Goal: Use online tool/utility: Utilize a website feature to perform a specific function

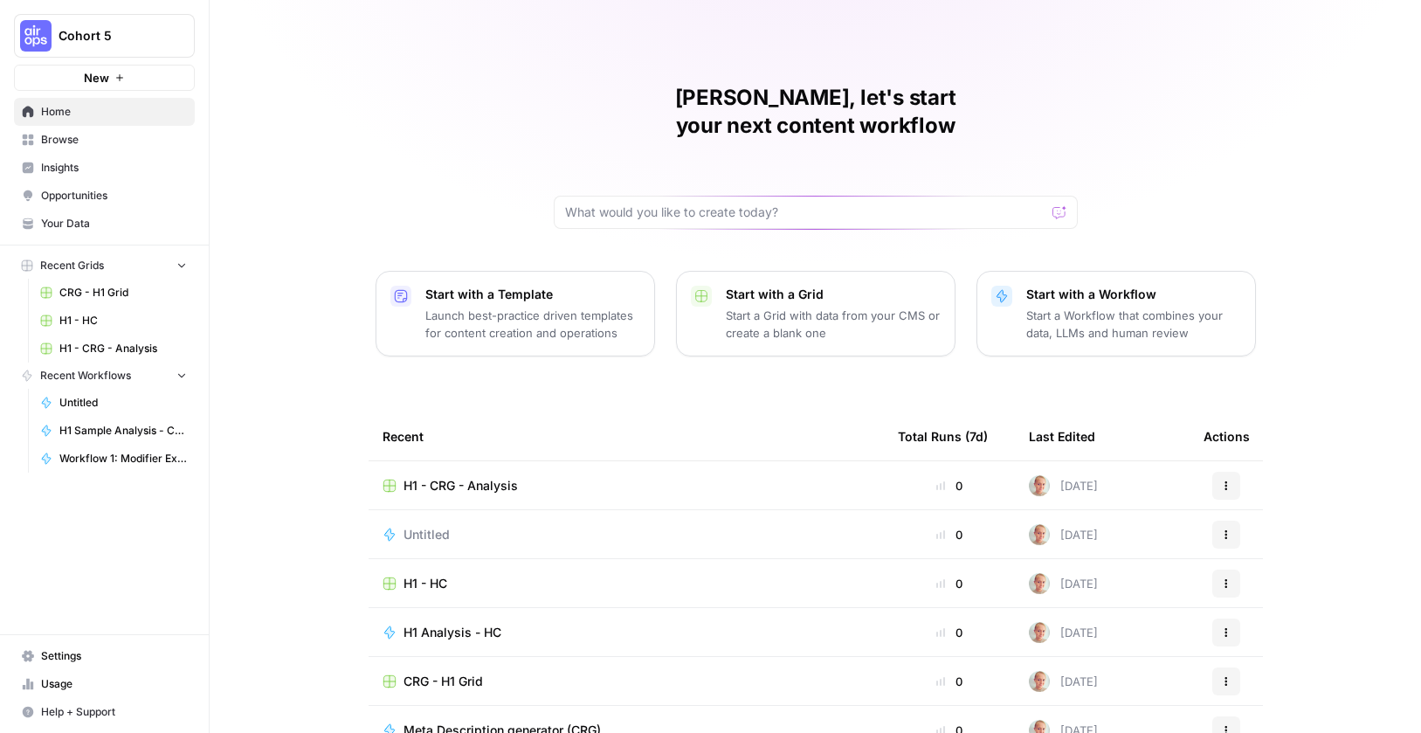
click at [485, 477] on span "H1 - CRG - Analysis" at bounding box center [460, 485] width 114 height 17
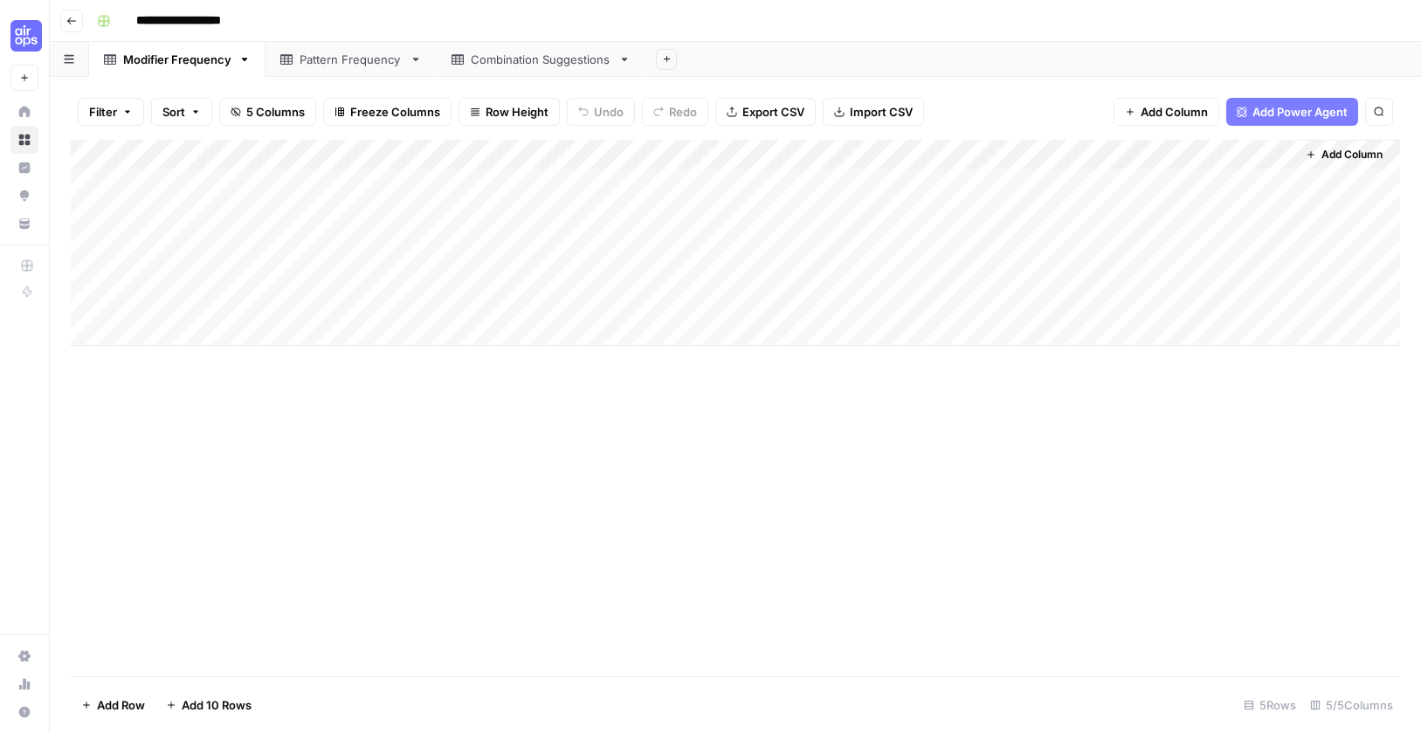
click at [342, 55] on div "Pattern Frequency" at bounding box center [351, 59] width 103 height 17
click at [153, 62] on div "Modifier Frequency" at bounding box center [177, 59] width 108 height 17
click at [222, 23] on input "**********" at bounding box center [193, 21] width 131 height 28
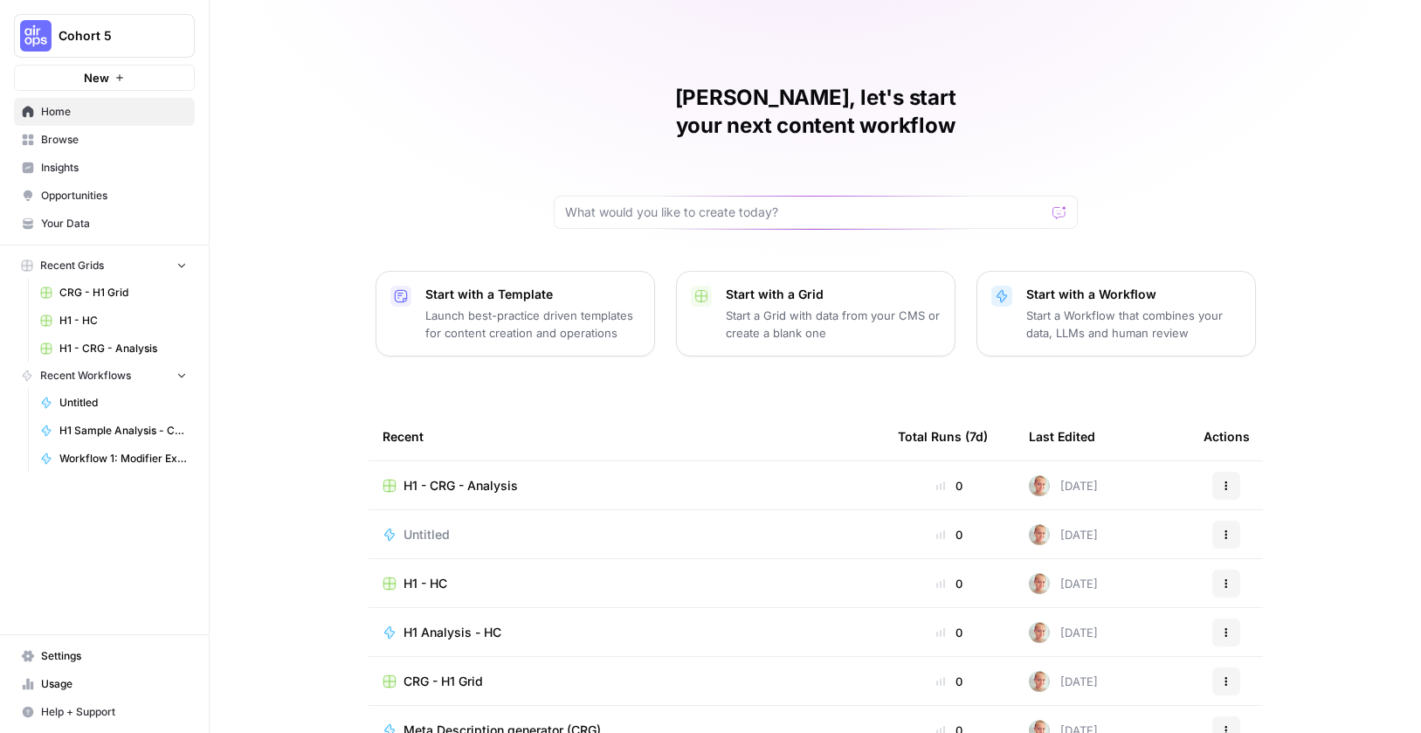
click at [96, 138] on span "Browse" at bounding box center [114, 140] width 146 height 16
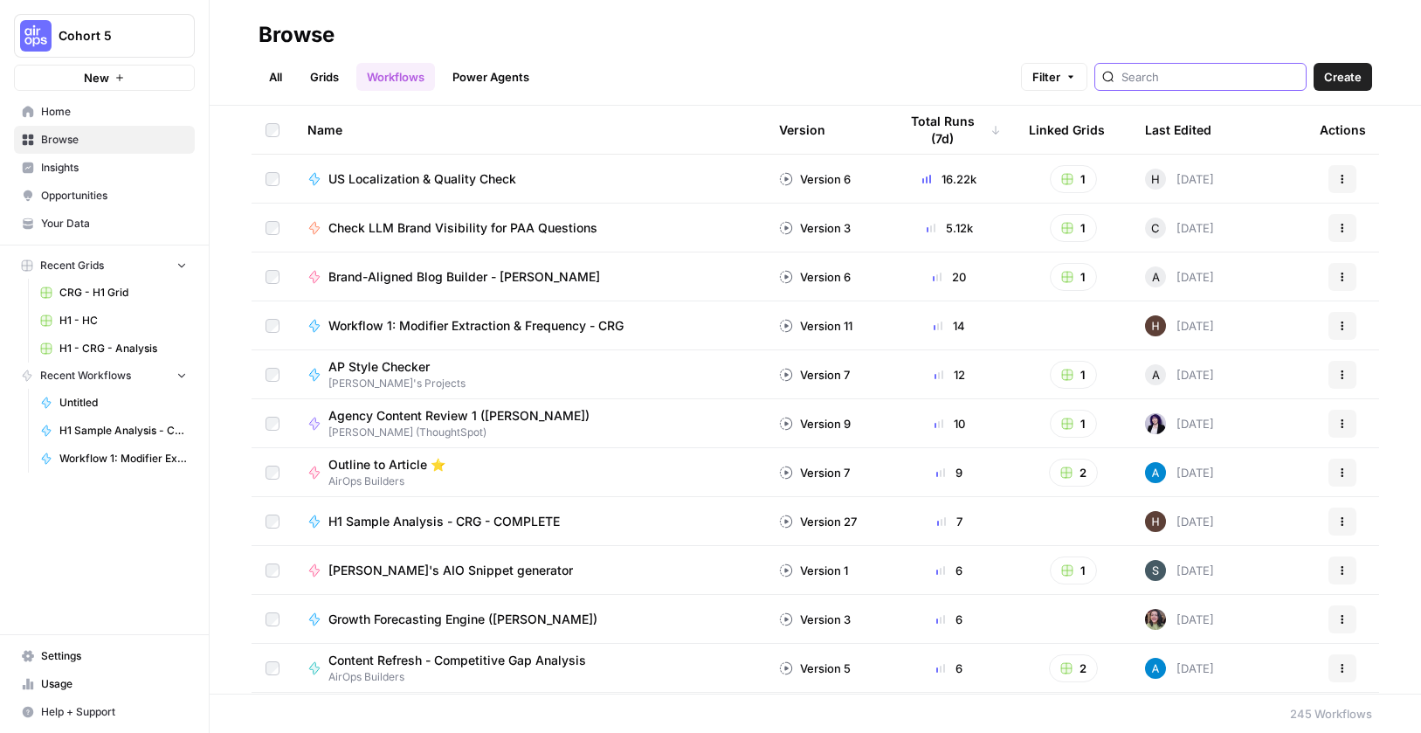
click at [1200, 77] on input "search" at bounding box center [1209, 76] width 177 height 17
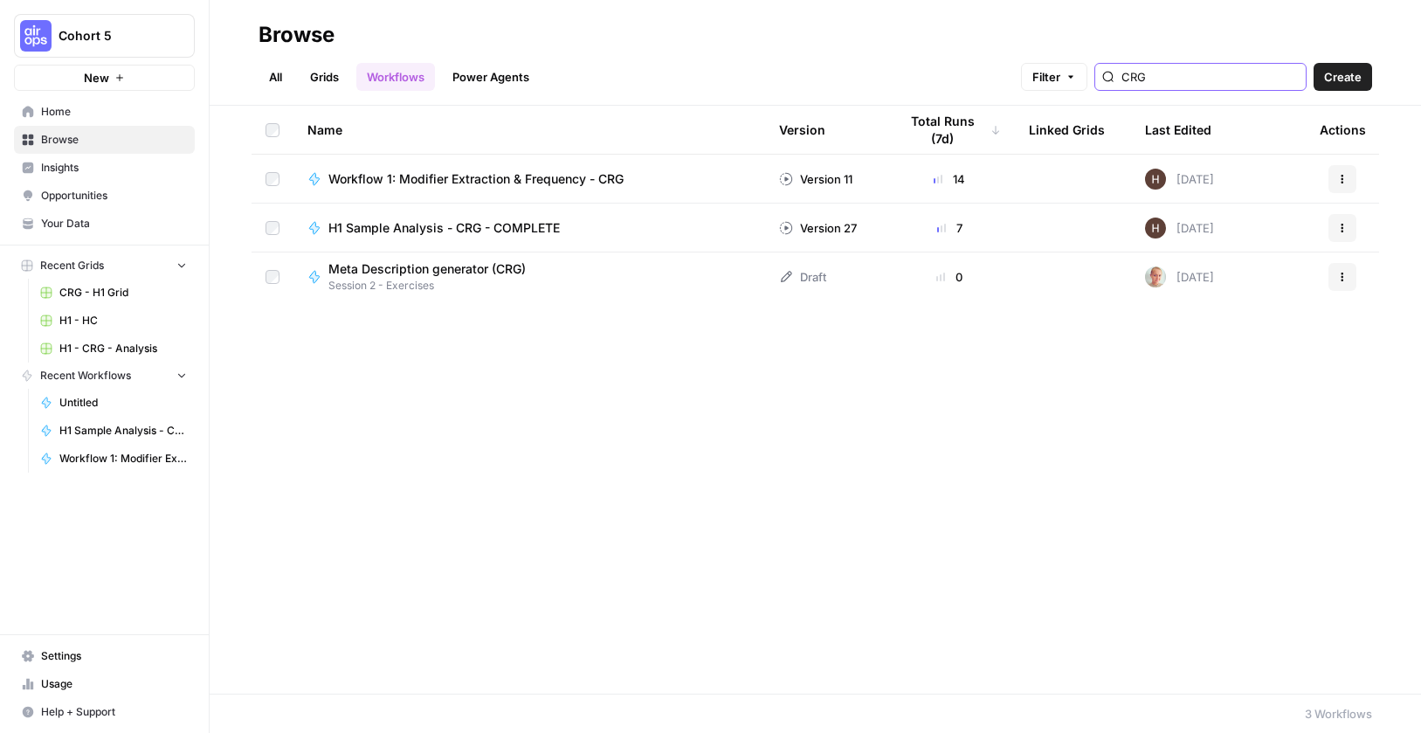
type input "CRG"
click at [580, 180] on span "Workflow 1: Modifier Extraction & Frequency - CRG" at bounding box center [475, 178] width 295 height 17
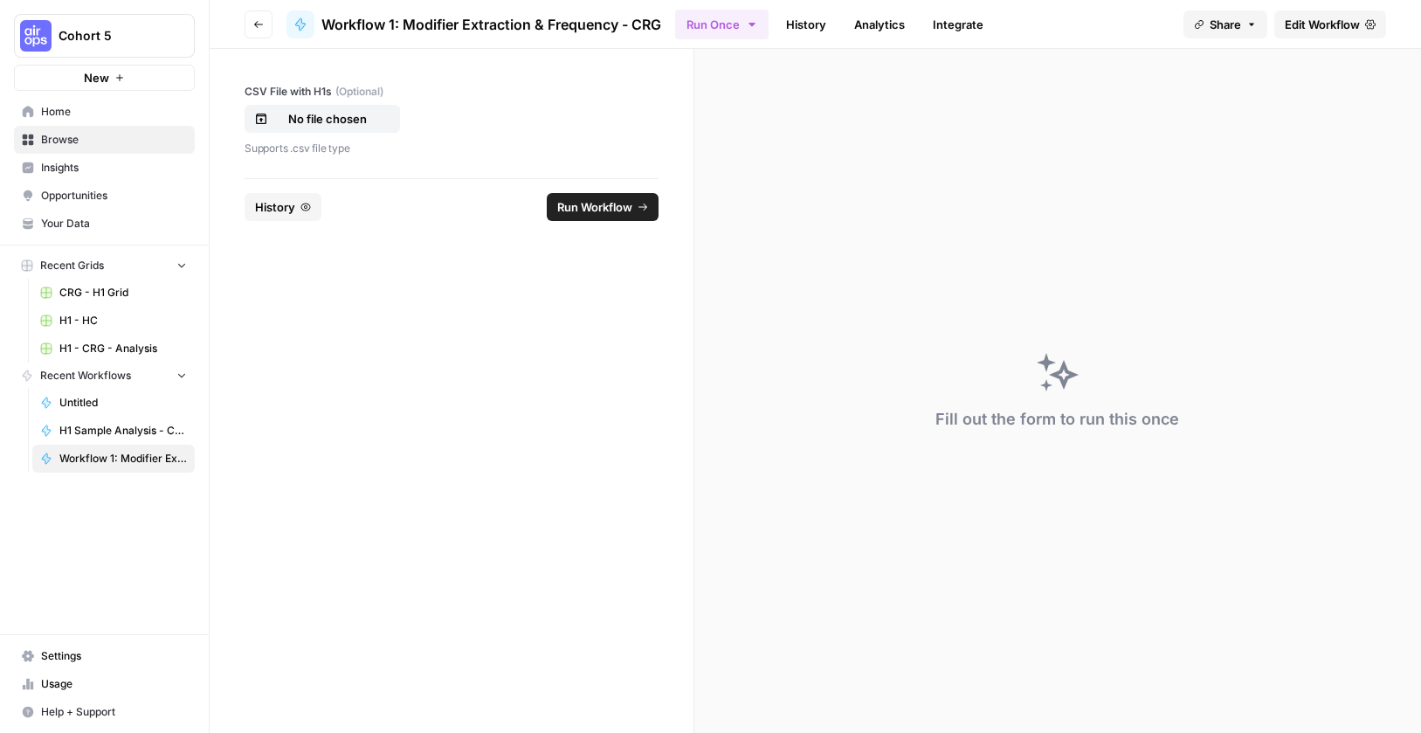
click at [808, 28] on link "History" at bounding box center [805, 24] width 61 height 28
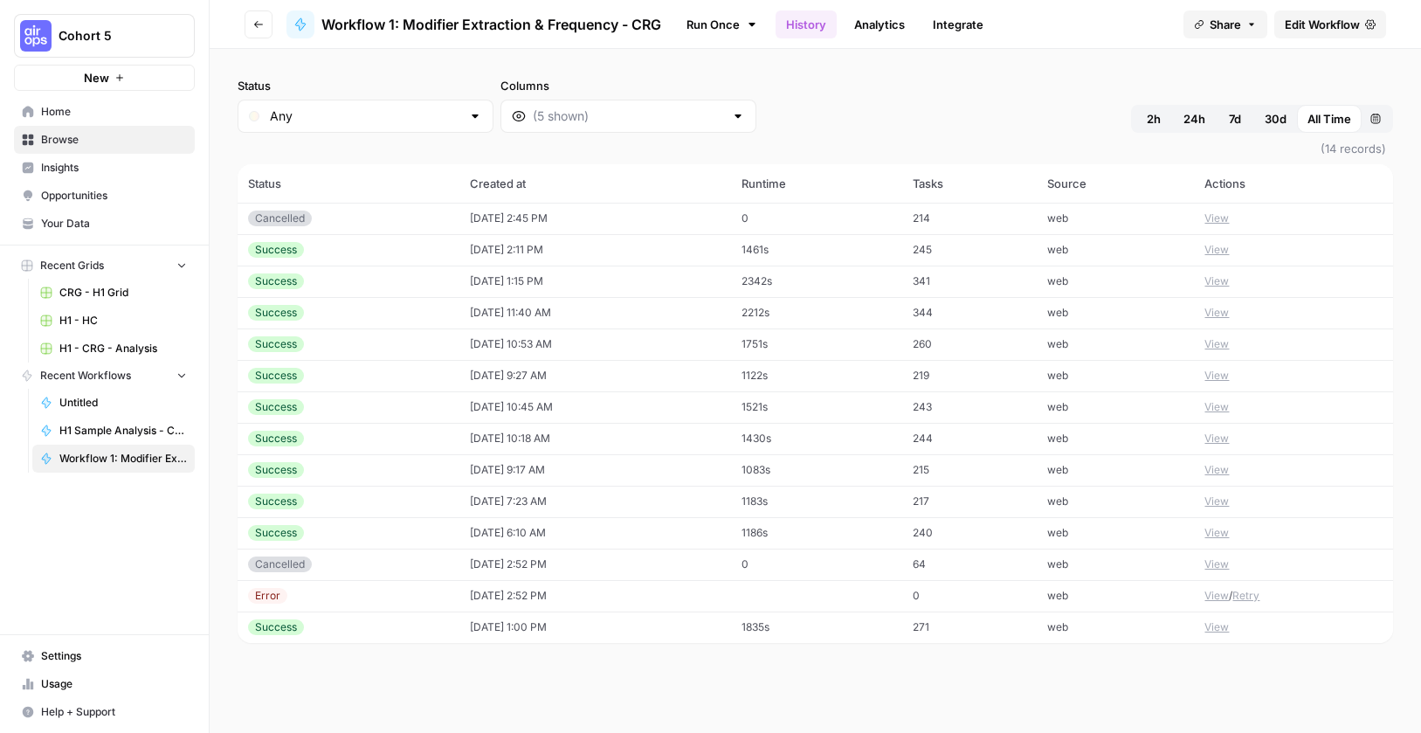
click at [1307, 23] on span "Edit Workflow" at bounding box center [1322, 24] width 75 height 17
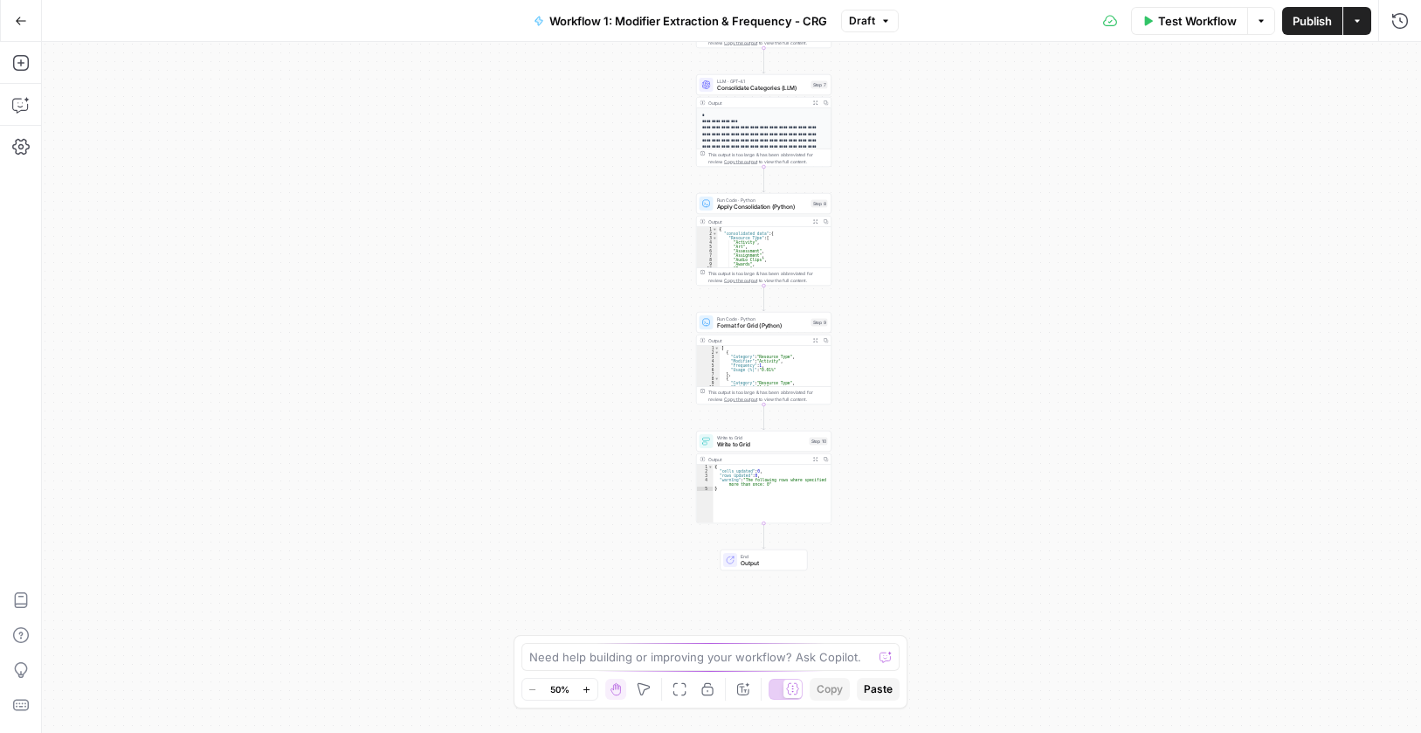
drag, startPoint x: 968, startPoint y: 272, endPoint x: 966, endPoint y: 148, distance: 124.0
click at [975, 102] on div "Workflow Set Inputs Inputs Run Code · Python Process & Batch CSV Data Step 1 Ou…" at bounding box center [731, 387] width 1379 height 691
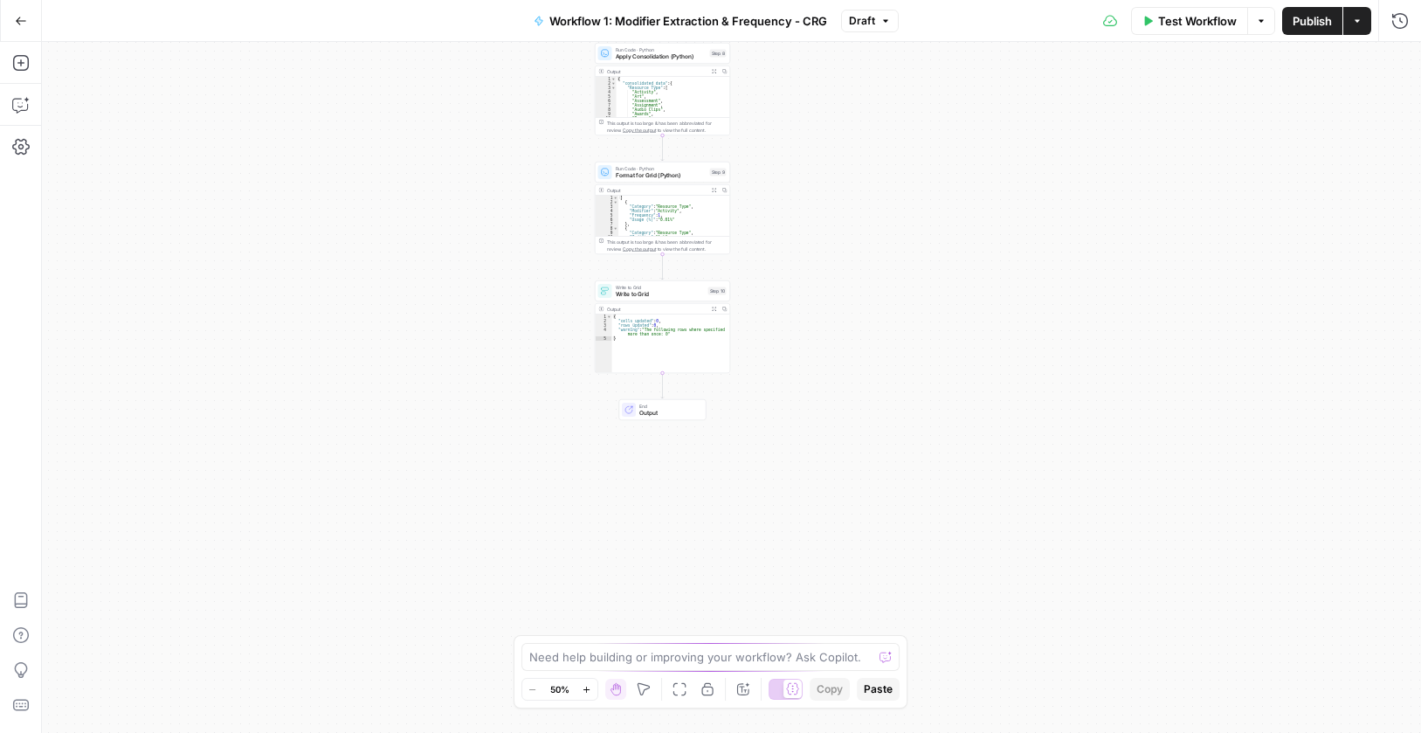
drag, startPoint x: 958, startPoint y: 449, endPoint x: 855, endPoint y: 313, distance: 170.8
click at [855, 313] on div "Workflow Set Inputs Inputs Run Code · Python Process & Batch CSV Data Step 1 Ou…" at bounding box center [731, 387] width 1379 height 691
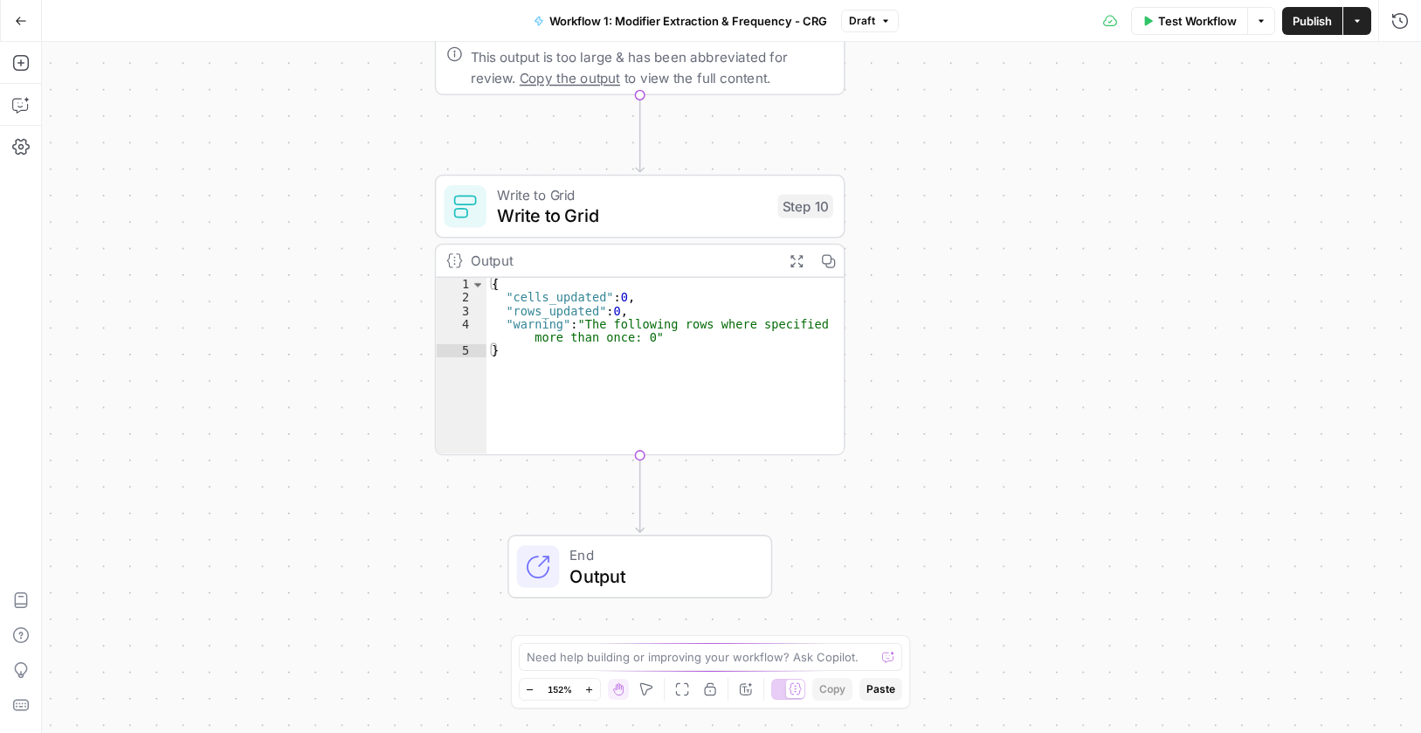
drag, startPoint x: 667, startPoint y: 229, endPoint x: 1012, endPoint y: 451, distance: 410.6
click at [1013, 440] on div "Workflow Set Inputs Inputs Run Code · Python Process & Batch CSV Data Step 1 Ou…" at bounding box center [731, 387] width 1379 height 691
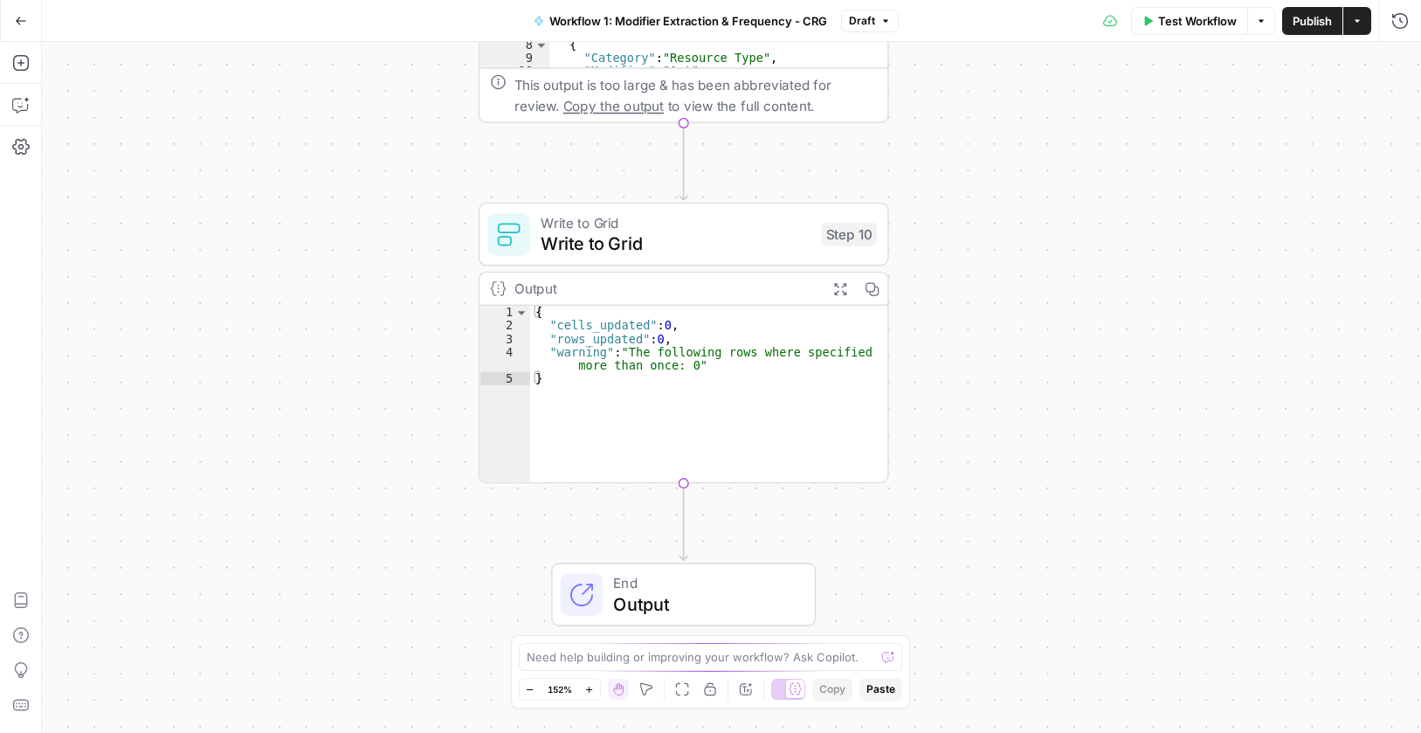
click at [761, 353] on div "Workflow Set Inputs Inputs Run Code · Python Process & Batch CSV Data Step 1 Ou…" at bounding box center [731, 387] width 1379 height 691
click at [707, 241] on div "Workflow Set Inputs Inputs Run Code · Python Process & Batch CSV Data Step 1 Ou…" at bounding box center [731, 387] width 1379 height 691
click at [601, 651] on textarea at bounding box center [701, 656] width 349 height 17
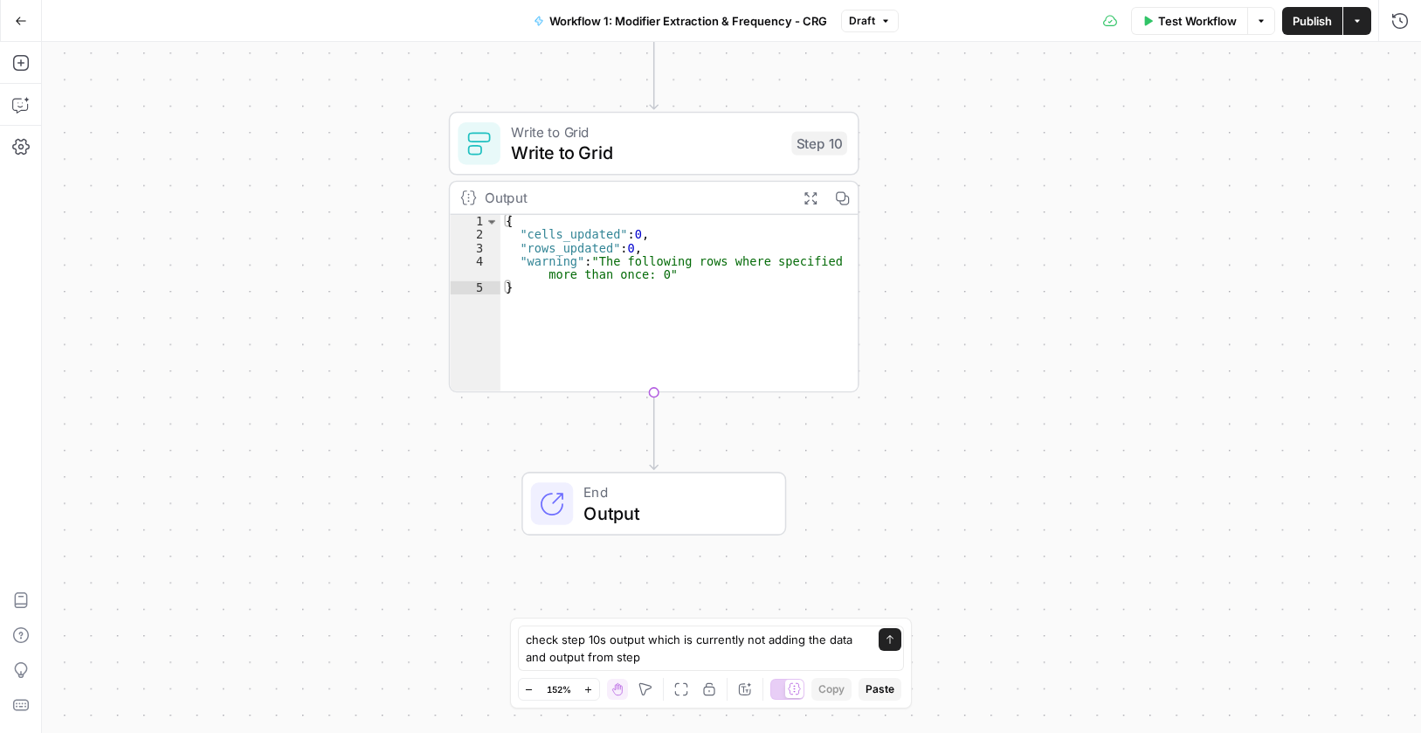
drag, startPoint x: 1087, startPoint y: 294, endPoint x: 1056, endPoint y: 113, distance: 184.3
click at [1056, 114] on div "Workflow Set Inputs Inputs Run Code · Python Process & Batch CSV Data Step 1 Ou…" at bounding box center [731, 387] width 1379 height 691
click at [725, 657] on textarea "check step 10s output which is currently not adding the data and output from st…" at bounding box center [693, 647] width 335 height 35
paste textarea "Analysis"
type textarea "check step 10s output which is currently not adding the data and output from st…"
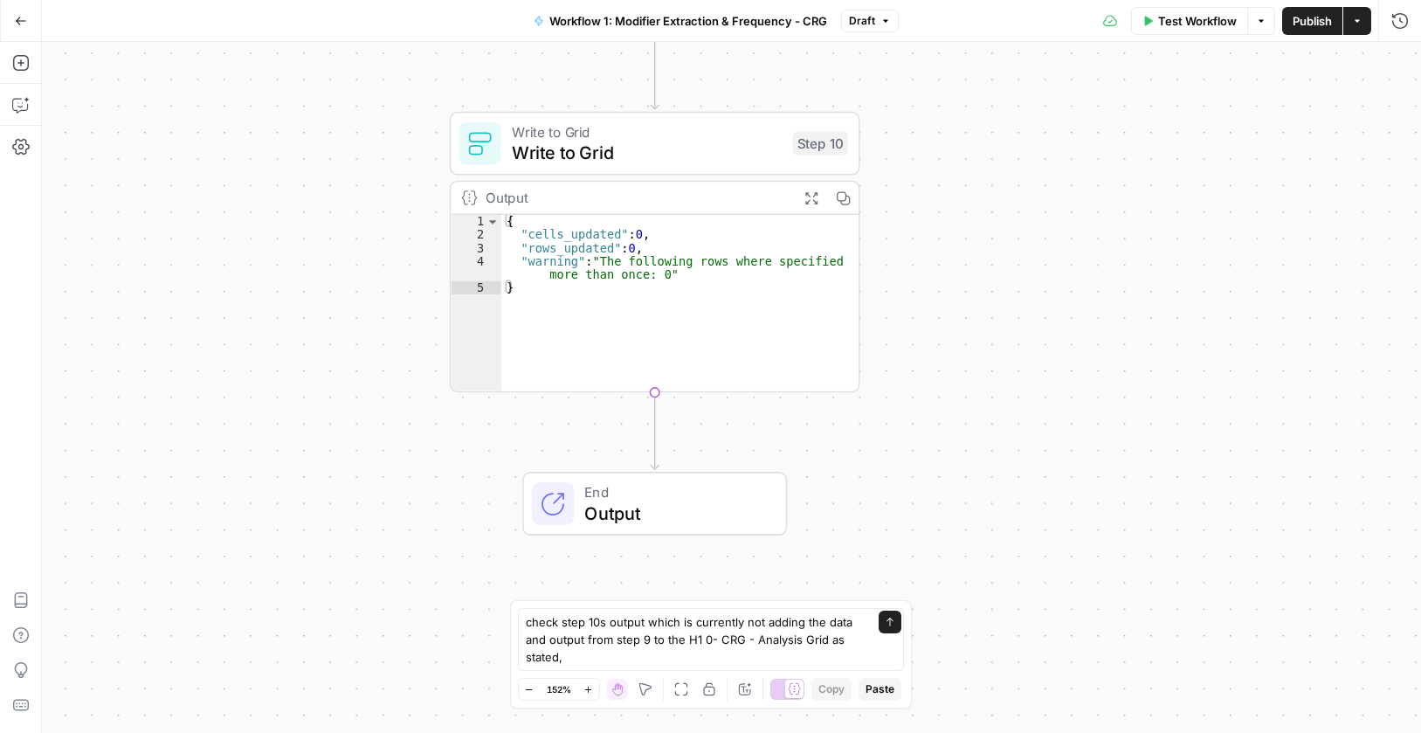
click at [732, 267] on div "{ "cells_updated" : 0 , "rows_updated" : 0 , "warning" : "The following rows wh…" at bounding box center [679, 316] width 357 height 203
type textarea "**********"
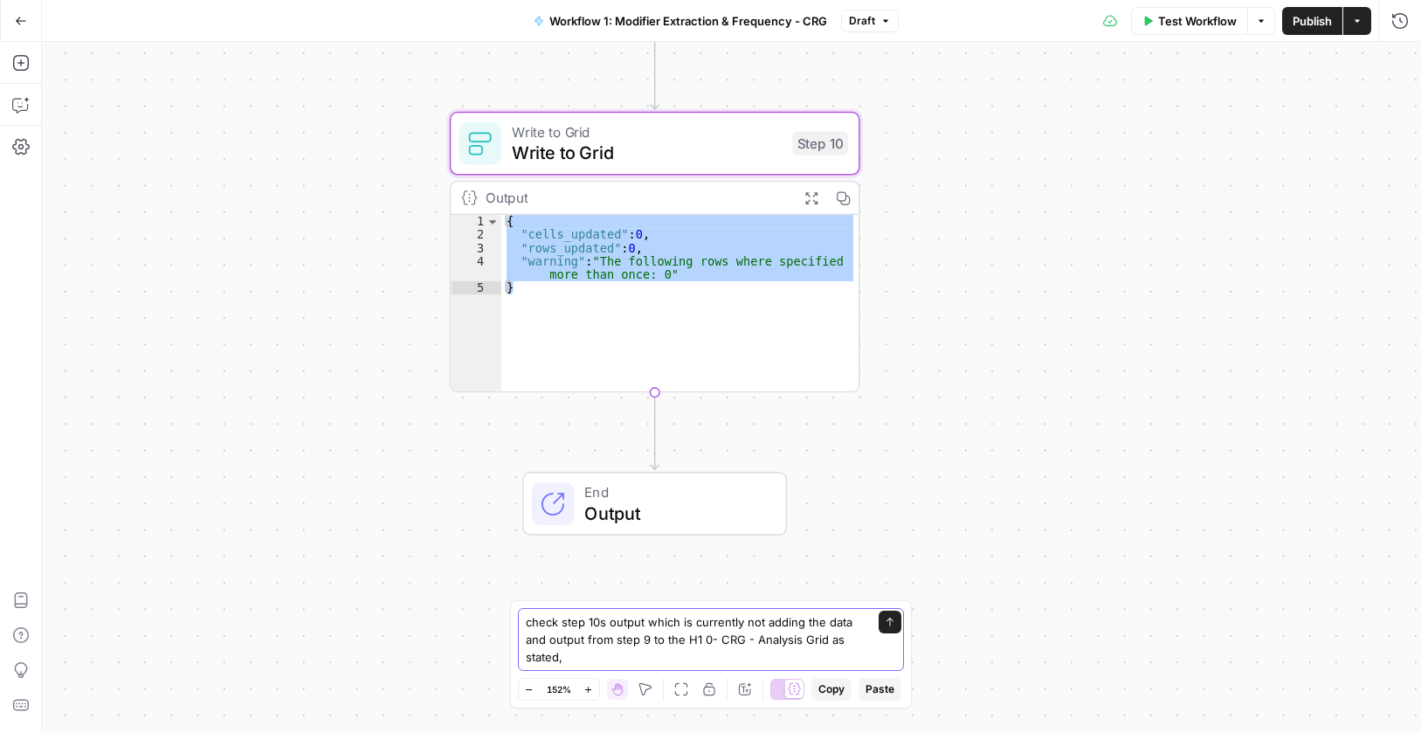
click at [637, 656] on textarea "check step 10s output which is currently not adding the data and output from st…" at bounding box center [693, 639] width 335 height 52
click at [636, 655] on textarea "check step 10s output which is currently not adding the data and output from st…" at bounding box center [693, 639] width 335 height 52
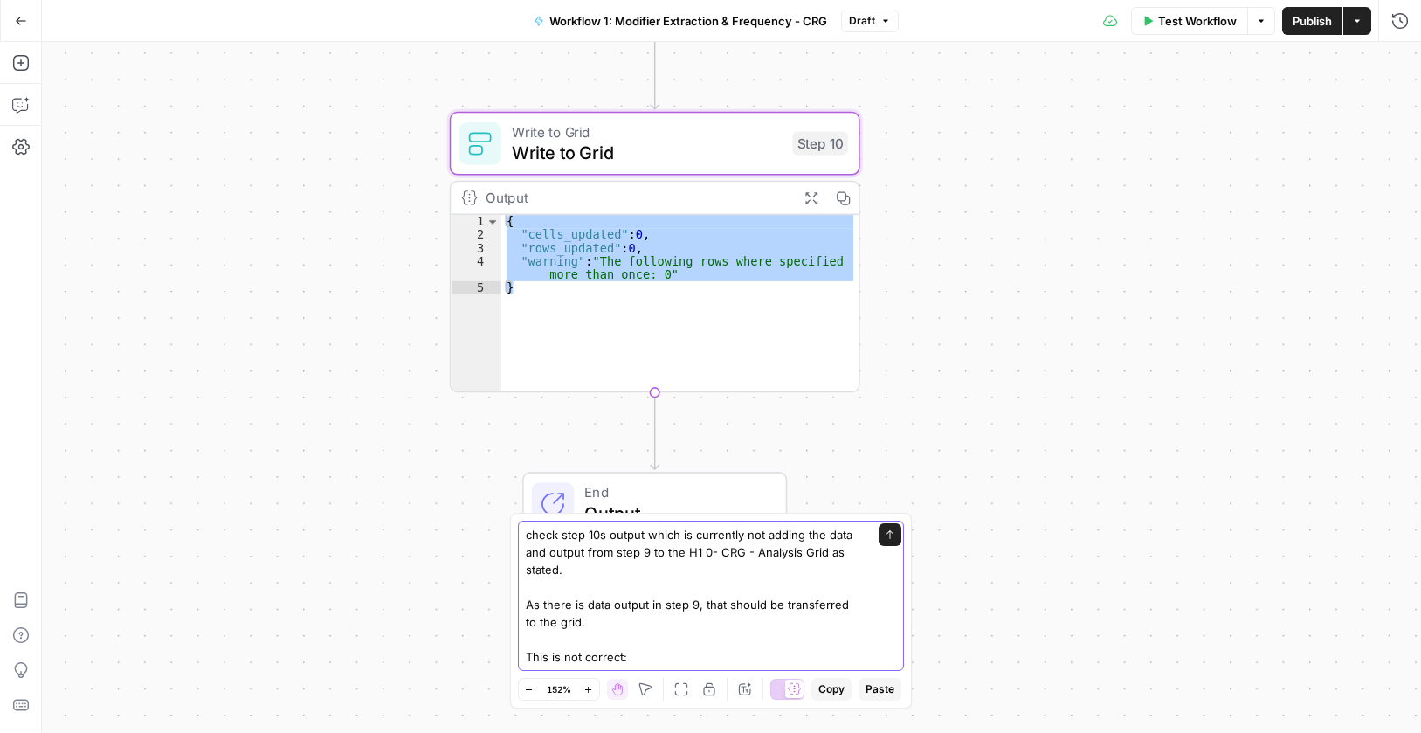
paste textarea "{ "cells_updated": 0, "rows_updated": 0, "warning": "The following rows where s…"
type textarea "check step 10s output which is currently not adding the data and output from st…"
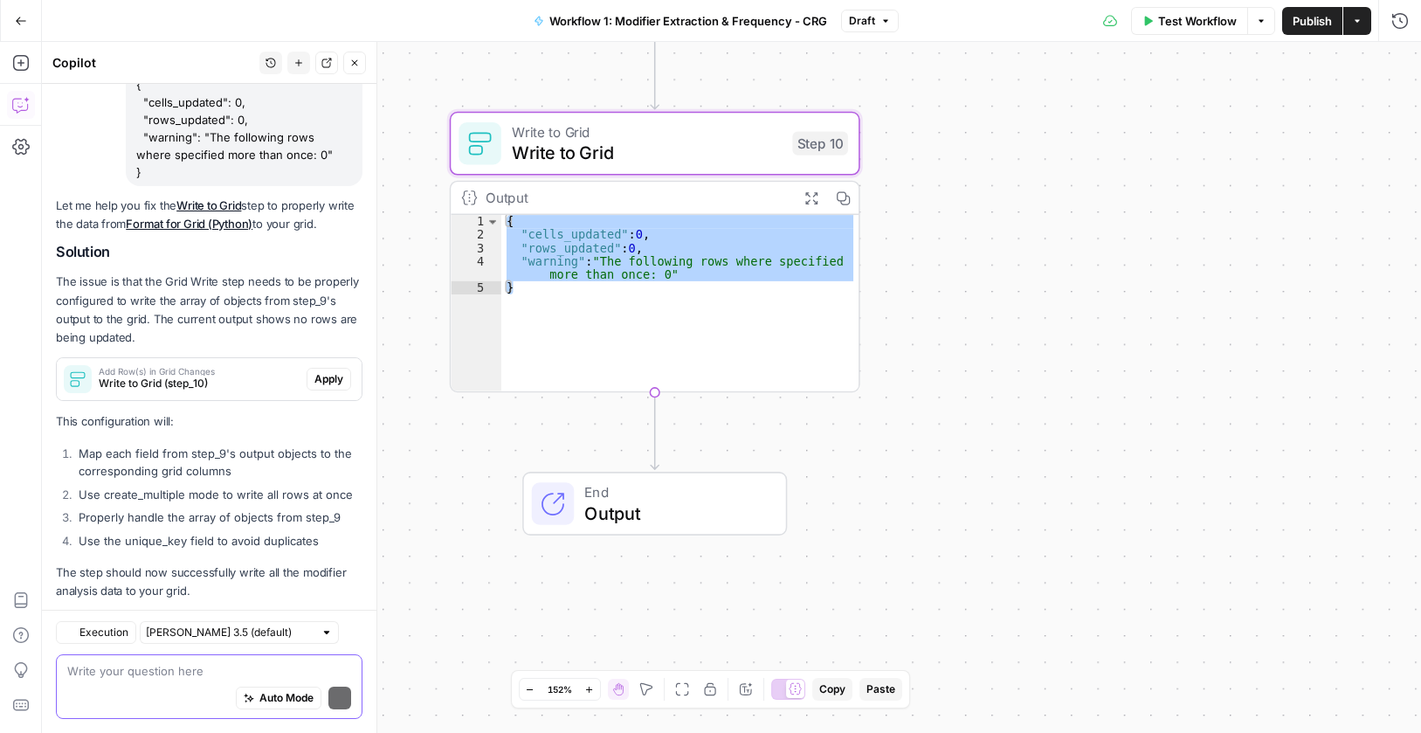
scroll to position [378, 0]
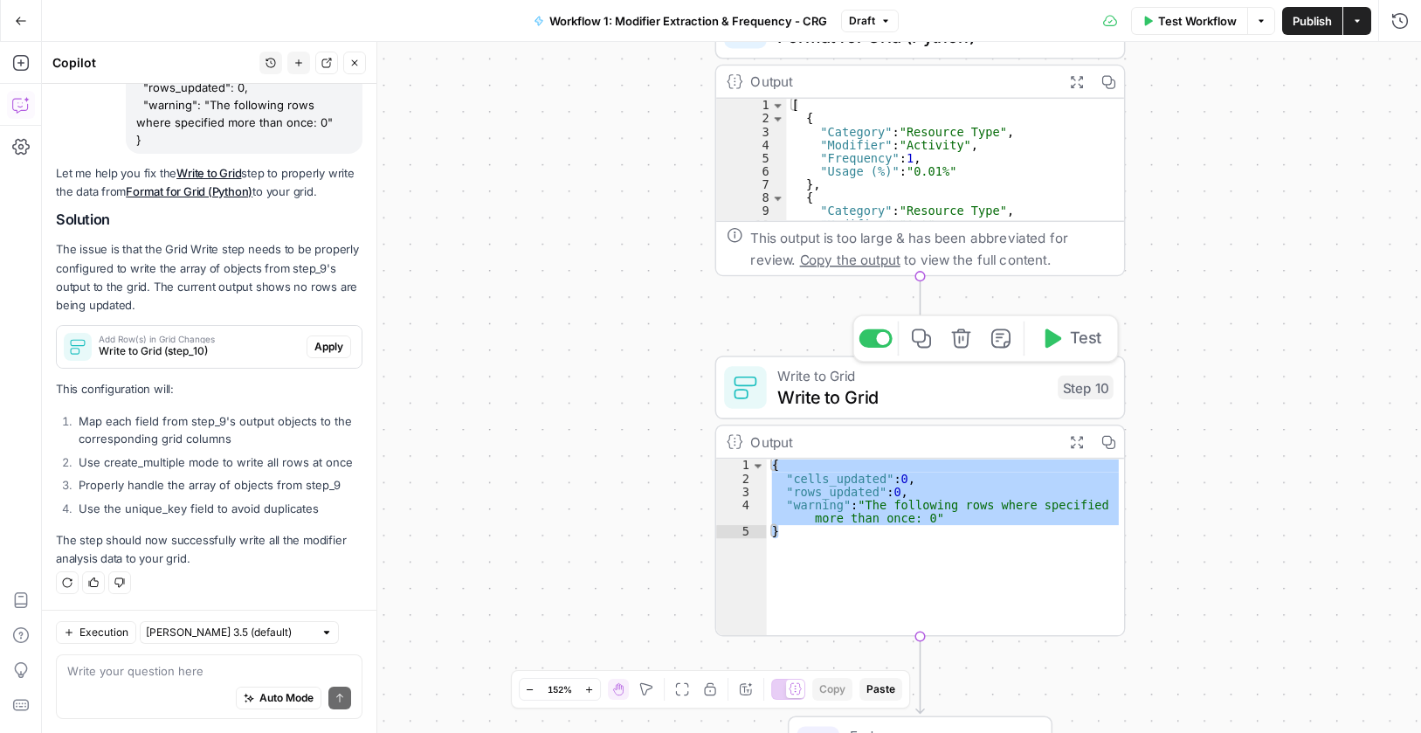
click at [937, 397] on span "Write to Grid" at bounding box center [912, 396] width 270 height 26
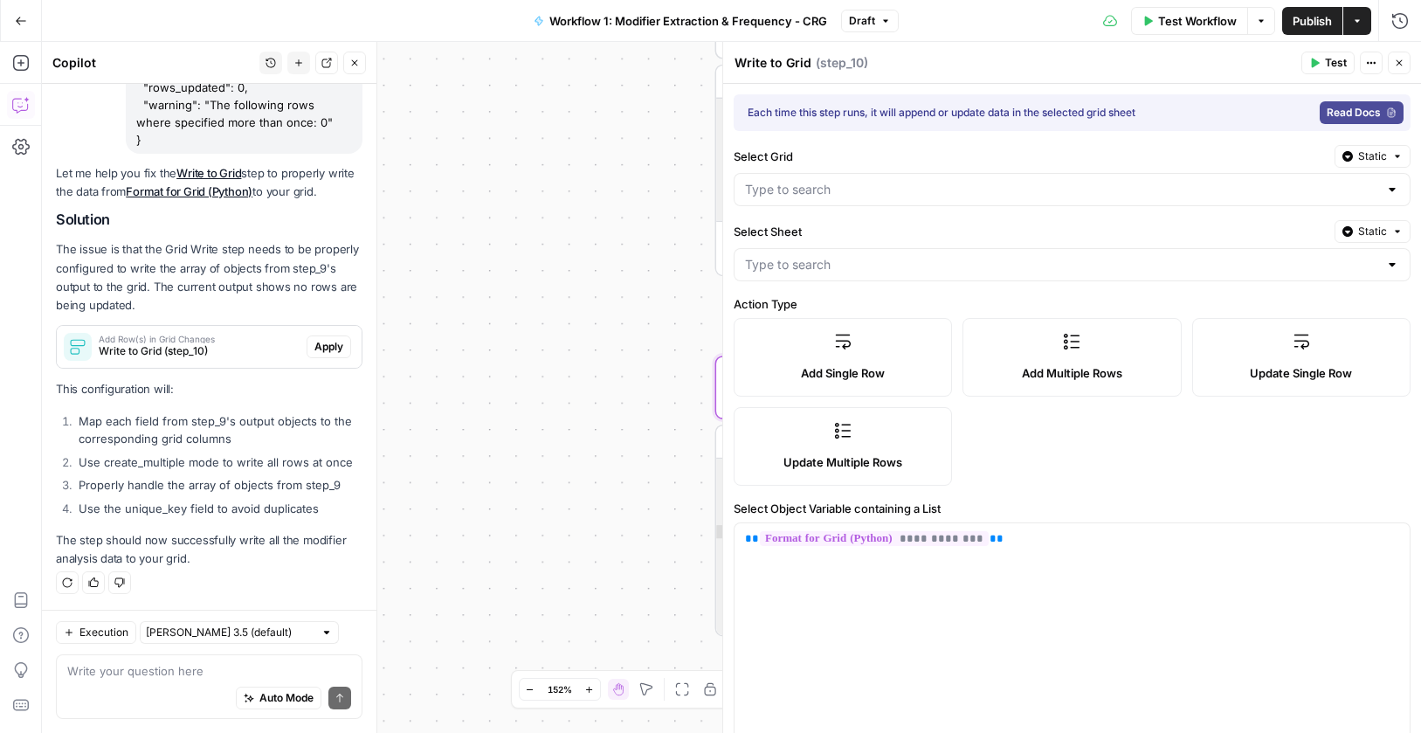
type input "H1 - CRG - Analysis"
type input "Modifier Frequency"
type input "Category"
type input "Modifier"
type input "Frequency"
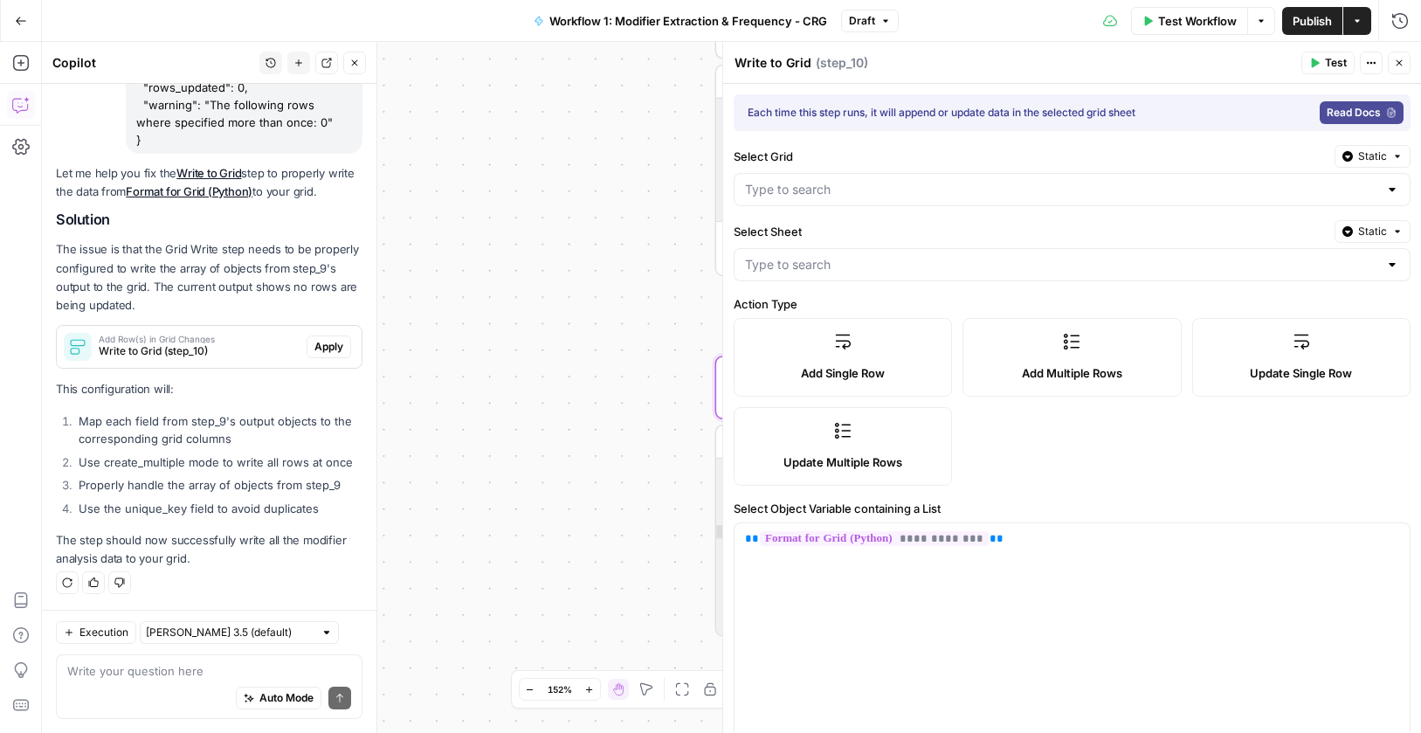
type input "Usage (%)"
type input "unique_key"
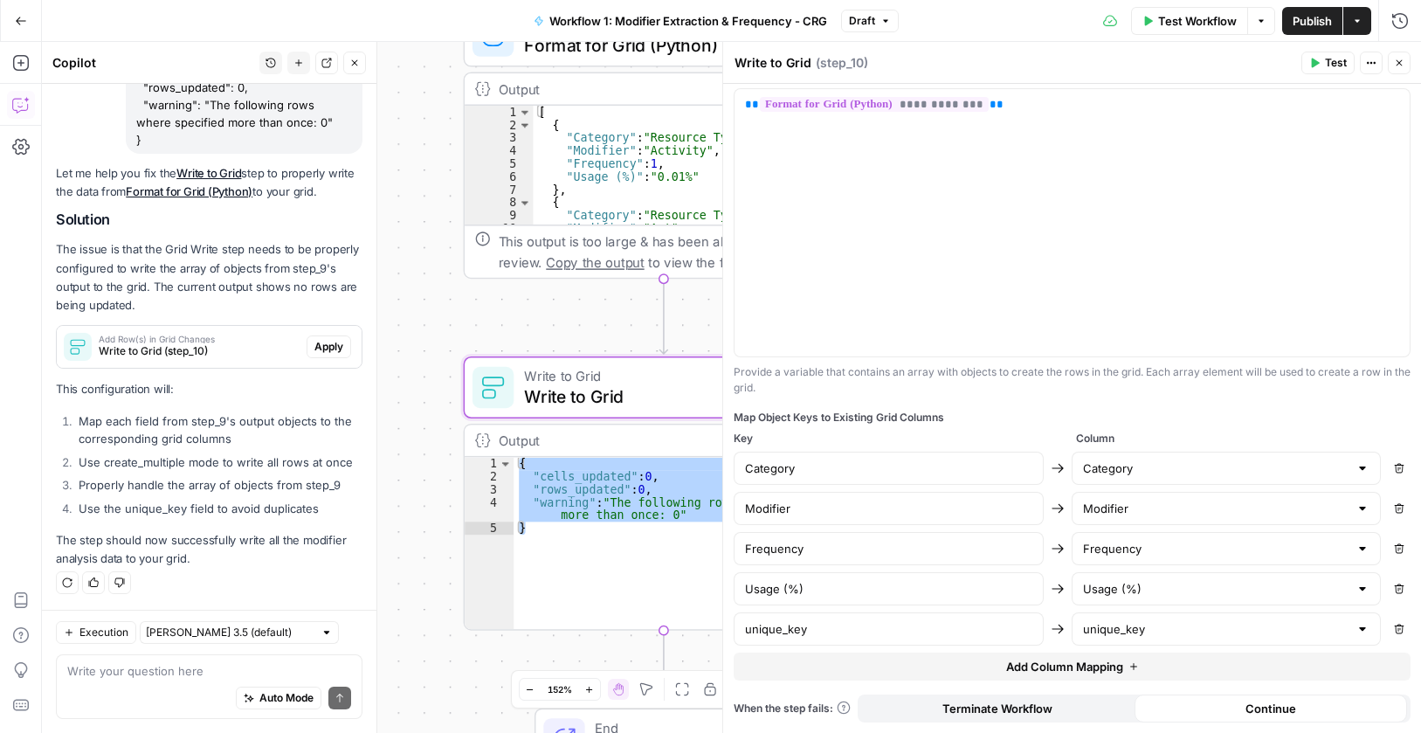
click at [314, 346] on span "Apply" at bounding box center [328, 347] width 29 height 16
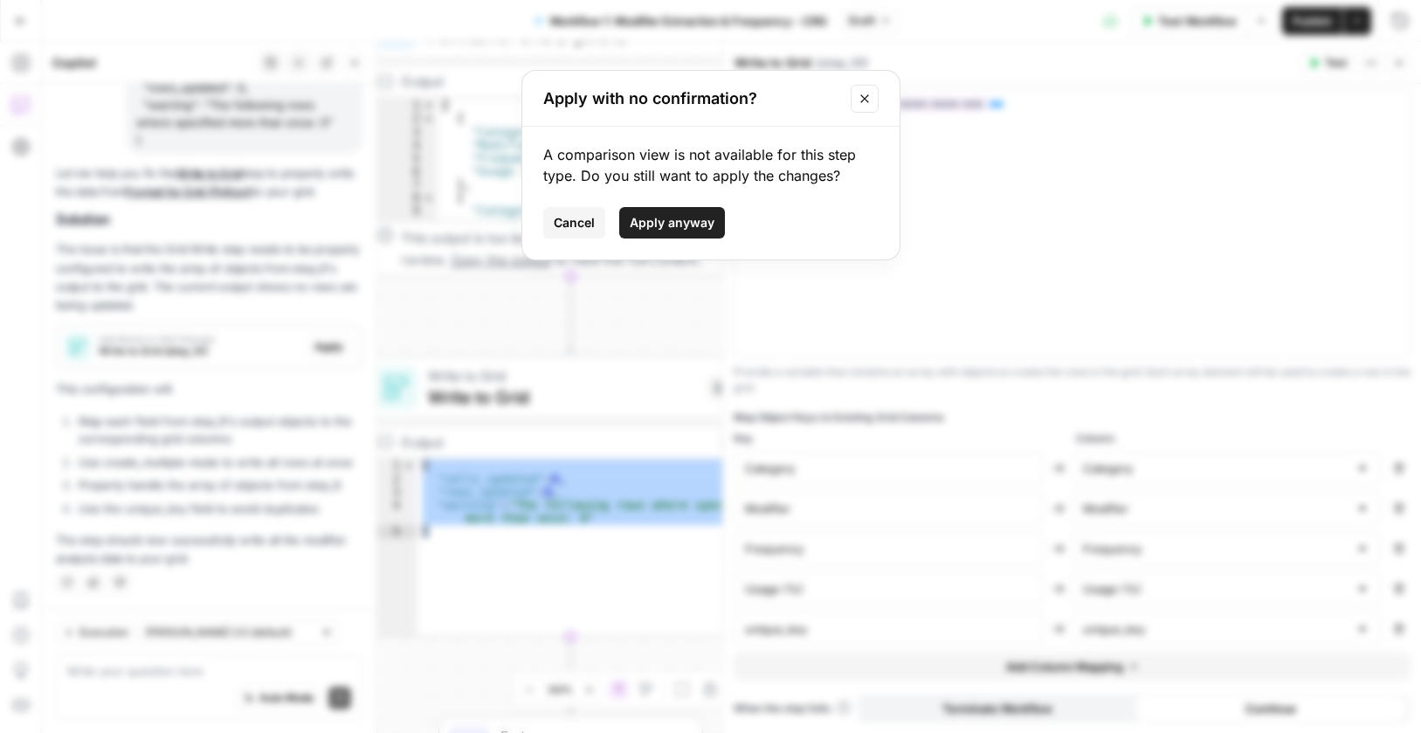
click at [659, 224] on span "Apply anyway" at bounding box center [672, 222] width 85 height 17
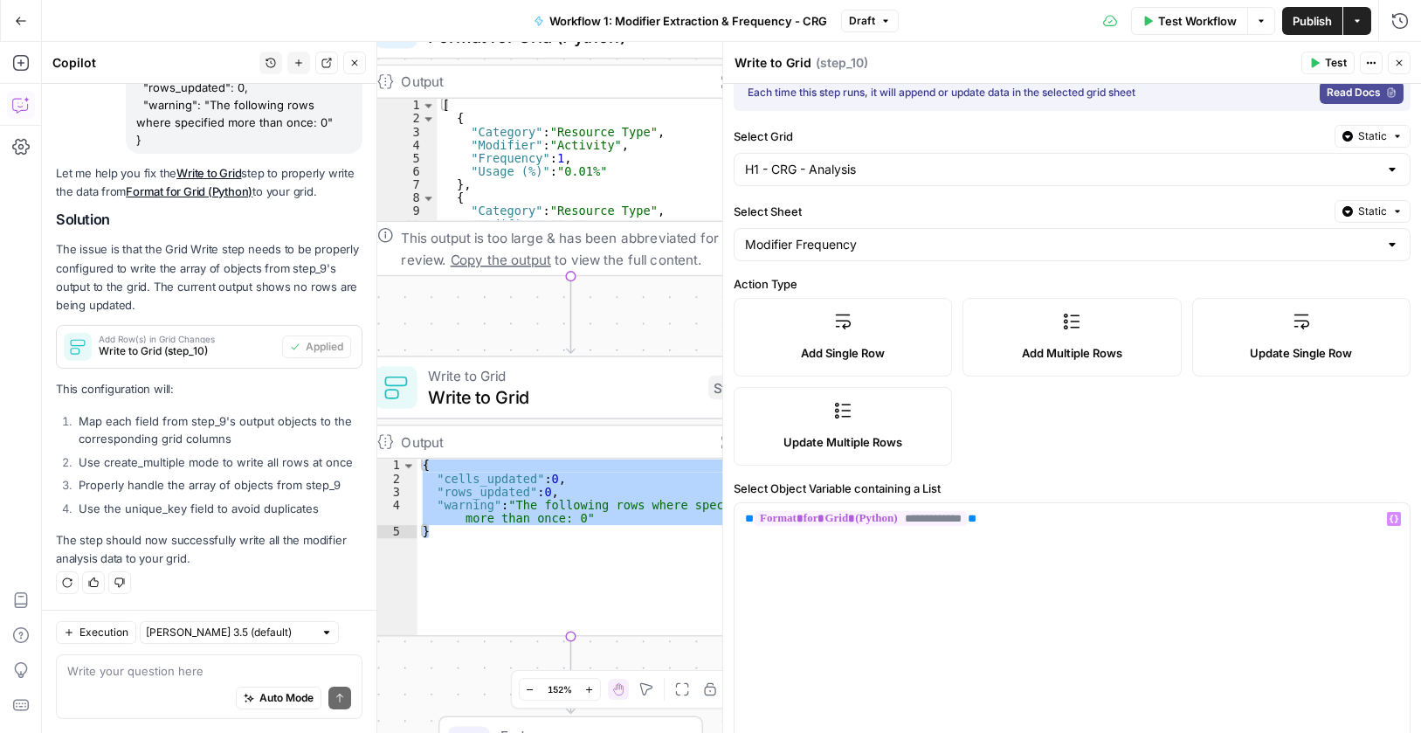
scroll to position [0, 0]
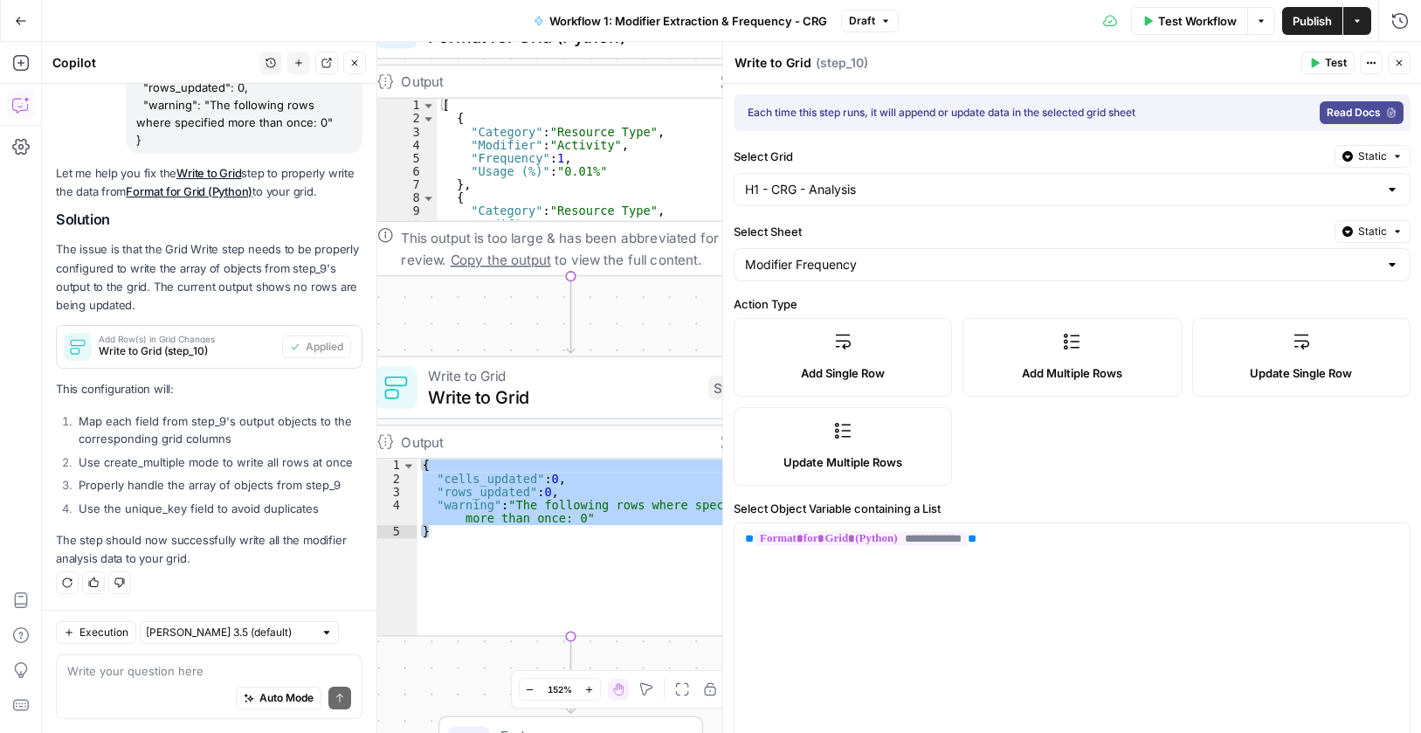
click at [1307, 28] on span "Publish" at bounding box center [1311, 20] width 39 height 17
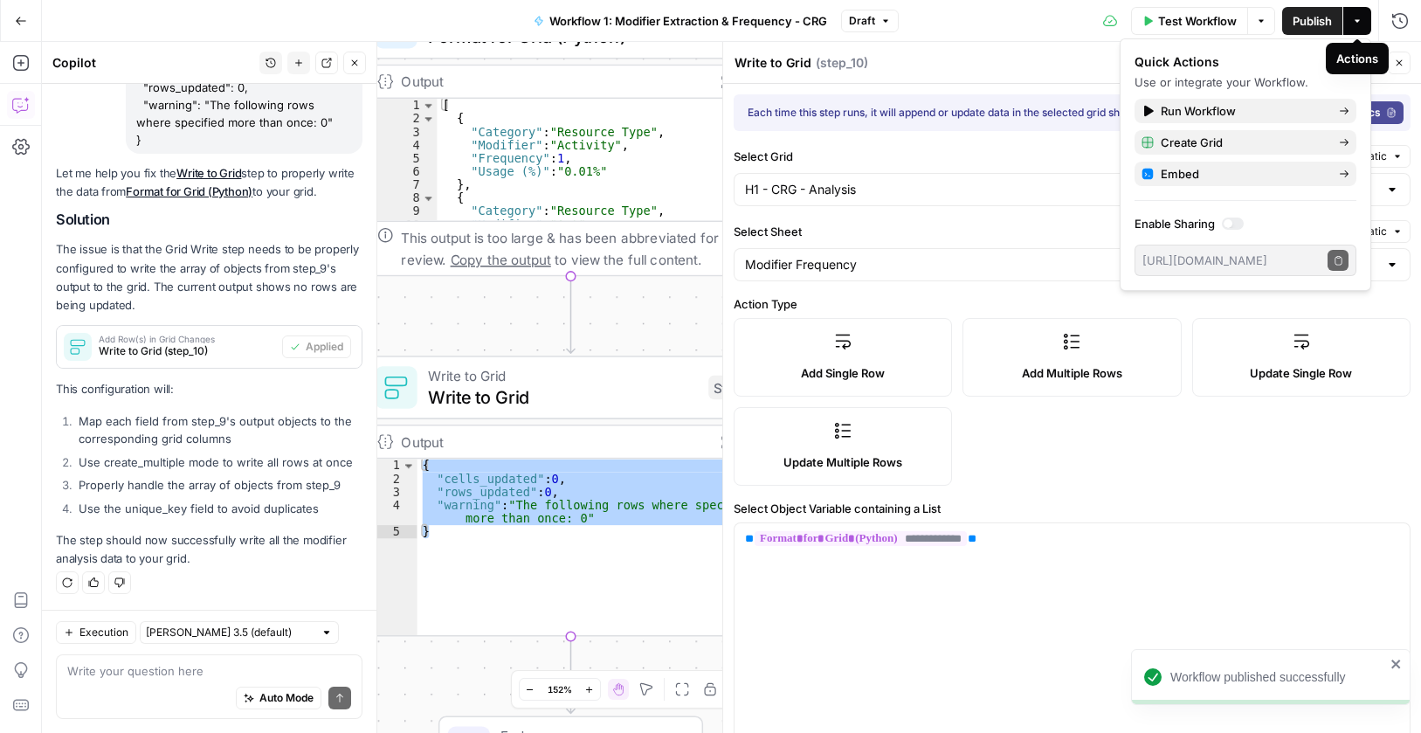
click at [1359, 27] on button "Actions" at bounding box center [1357, 21] width 28 height 28
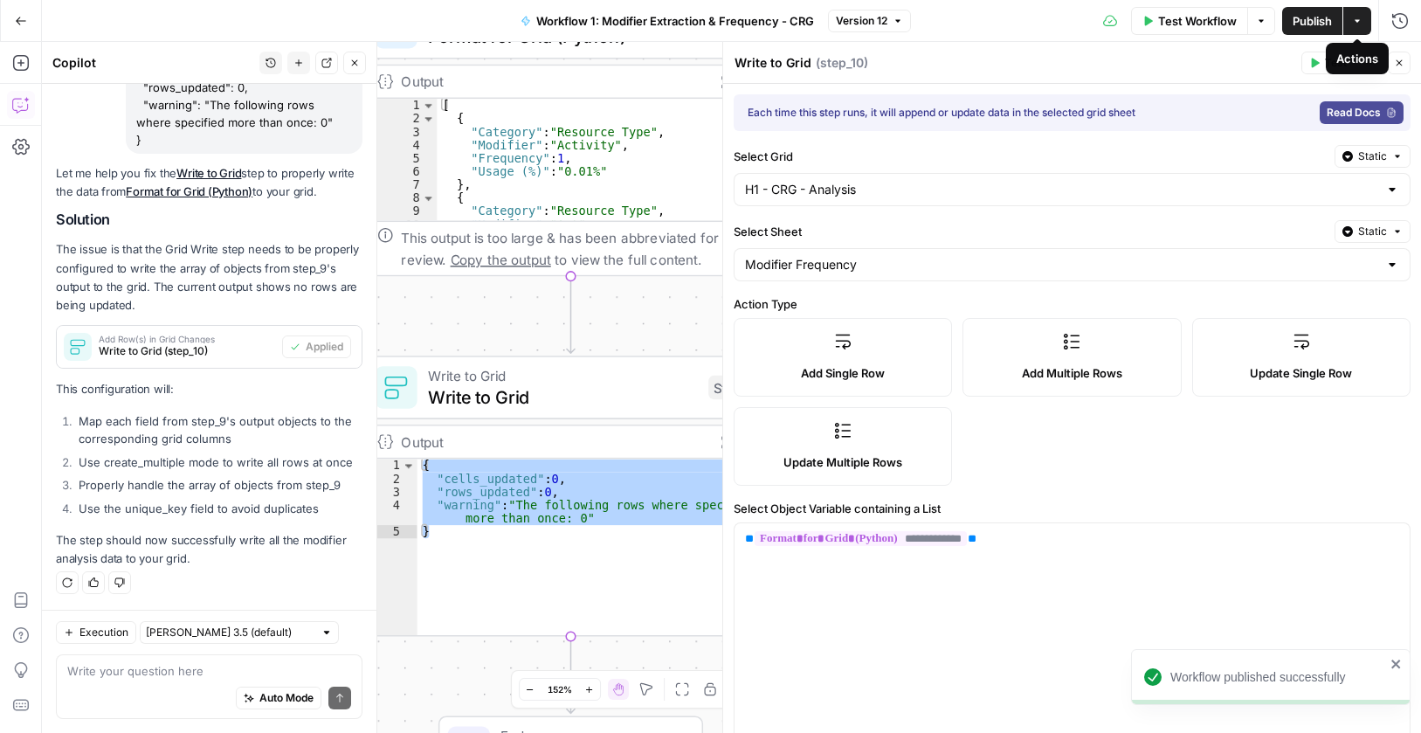
click at [1357, 27] on button "Actions" at bounding box center [1357, 21] width 28 height 28
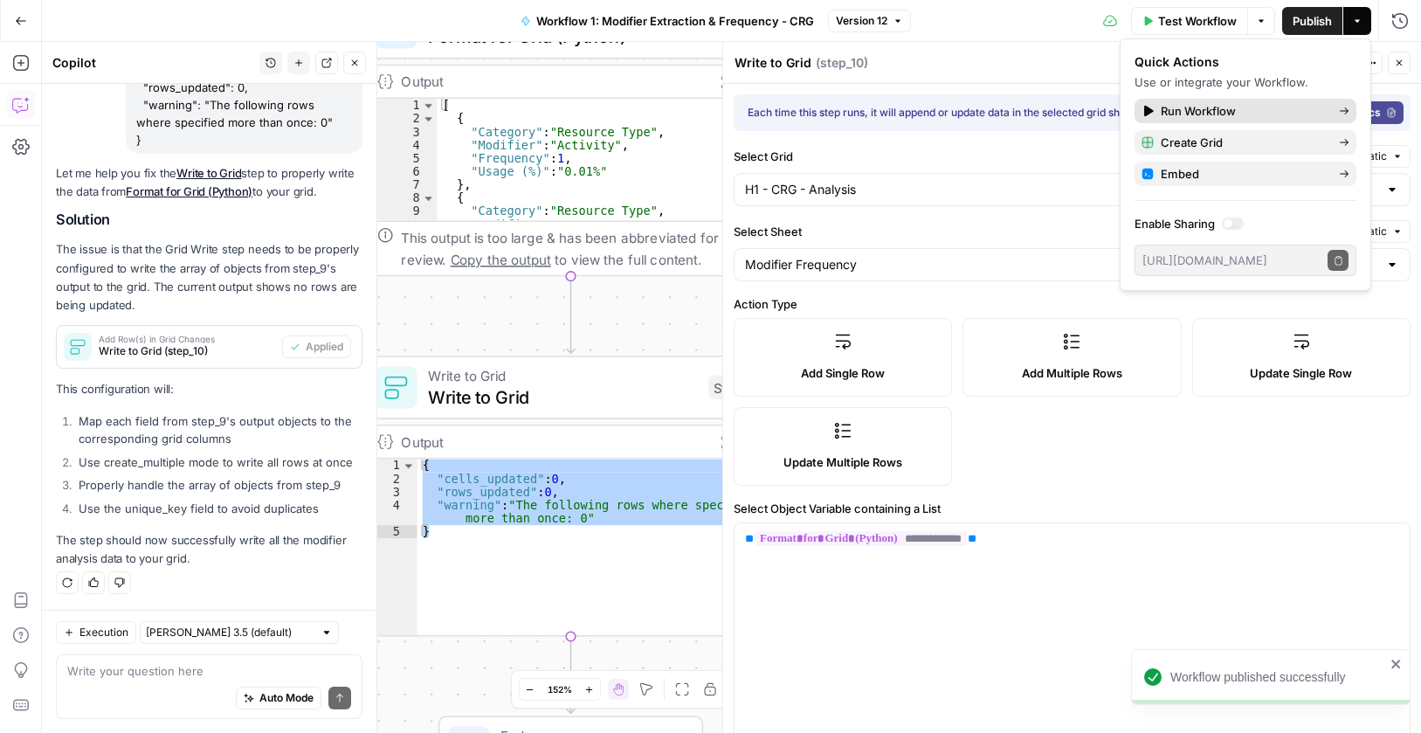
click at [1209, 103] on span "Run Workflow" at bounding box center [1243, 110] width 164 height 17
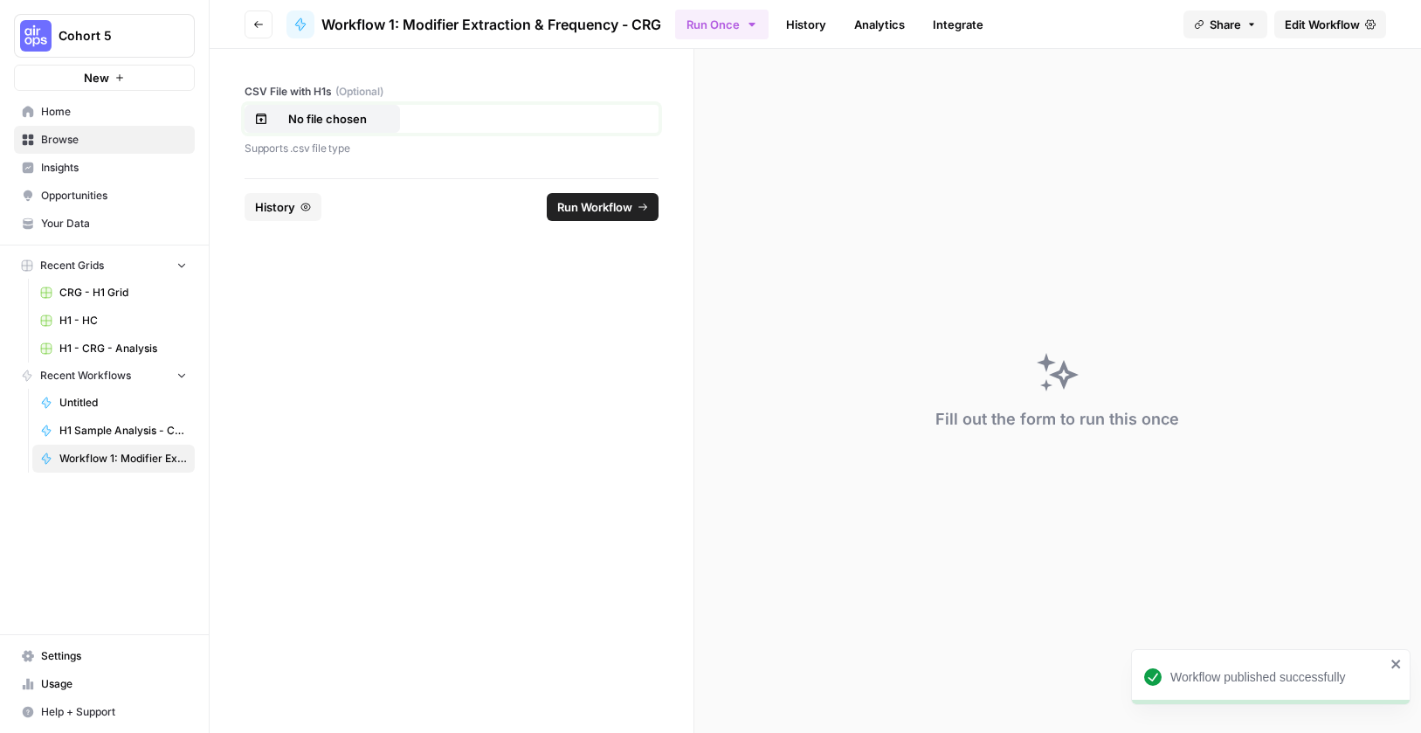
click at [362, 118] on p "No file chosen" at bounding box center [328, 118] width 112 height 17
click at [583, 199] on span "Run Workflow" at bounding box center [594, 206] width 75 height 17
